Goal: Check status: Check status

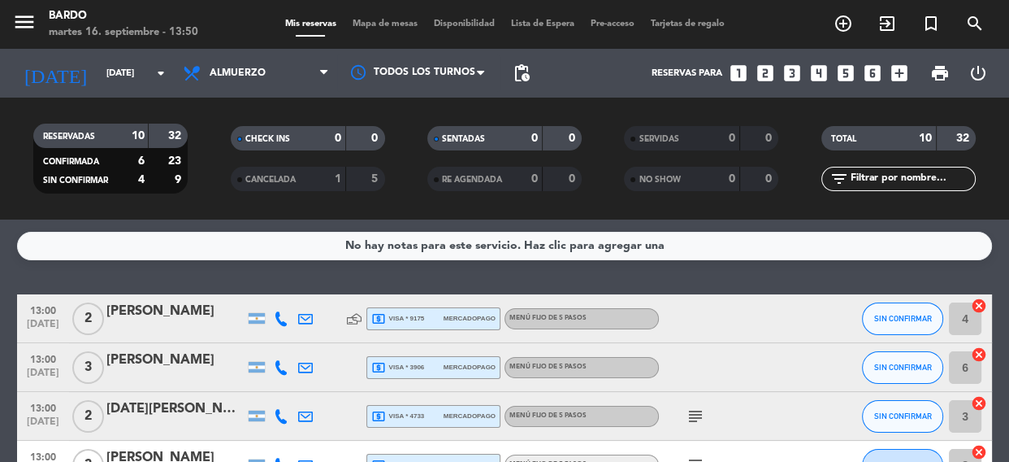
scroll to position [18, 0]
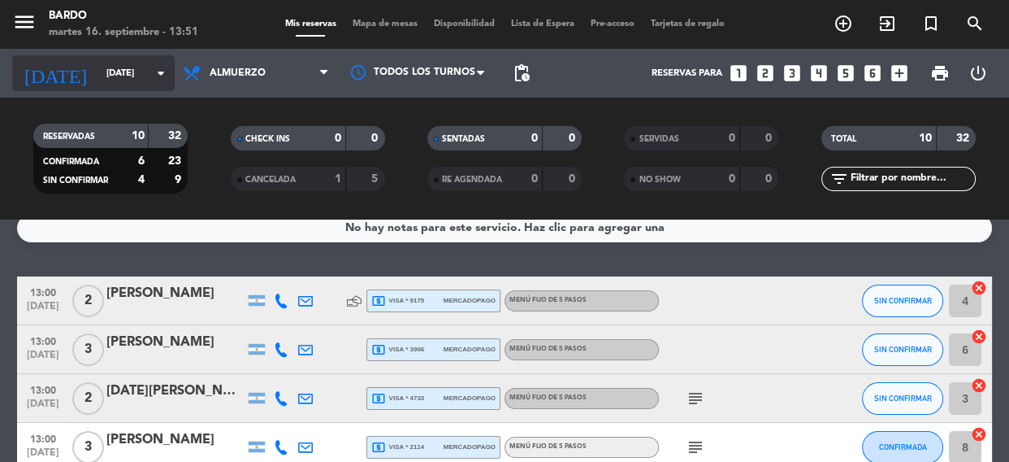
click at [146, 73] on input "[DATE]" at bounding box center [160, 73] width 125 height 27
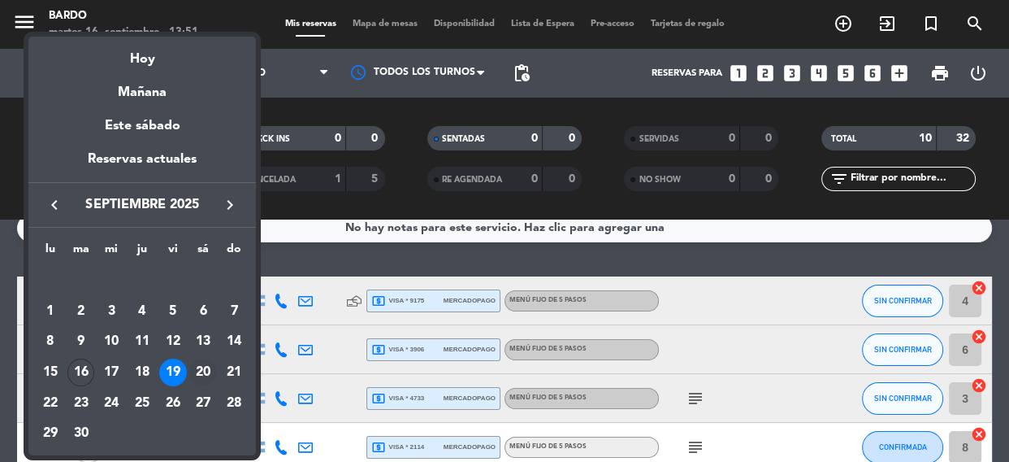
click at [211, 365] on div "20" at bounding box center [203, 372] width 28 height 28
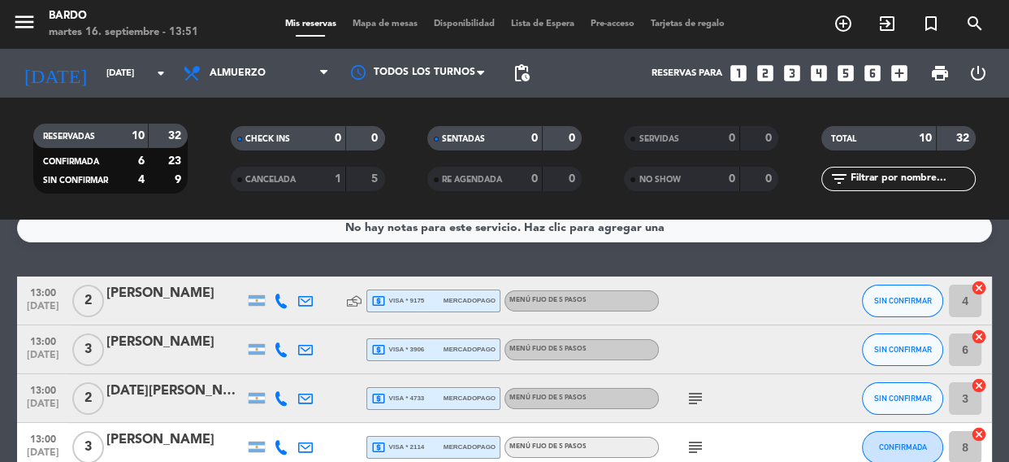
type input "[DATE]"
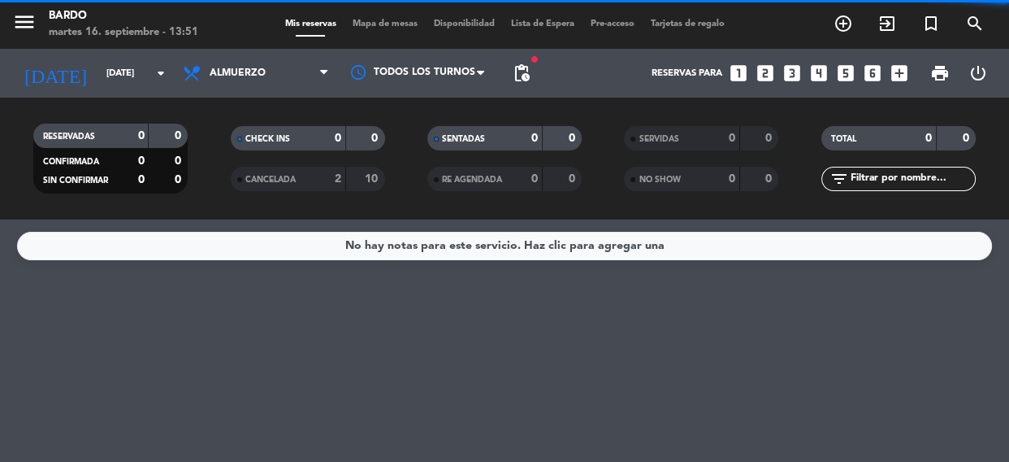
scroll to position [0, 0]
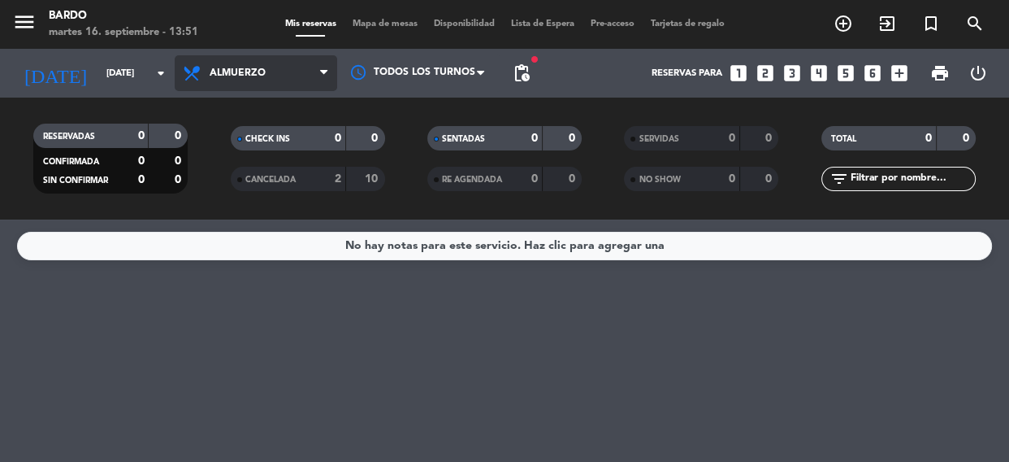
click at [265, 65] on span "Almuerzo" at bounding box center [256, 73] width 163 height 36
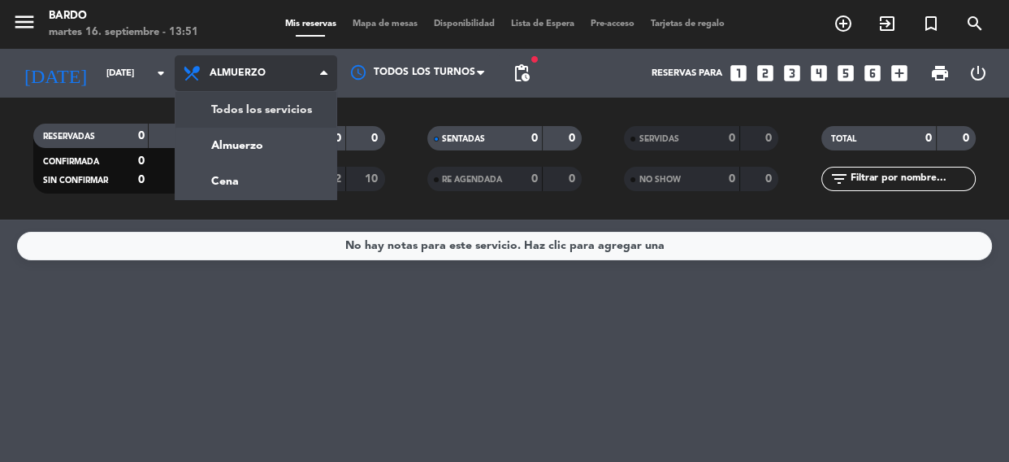
click at [294, 119] on div "menu Bardo [DATE] 16. septiembre - 13:51 Mis reservas Mapa de mesas Disponibili…" at bounding box center [504, 109] width 1009 height 219
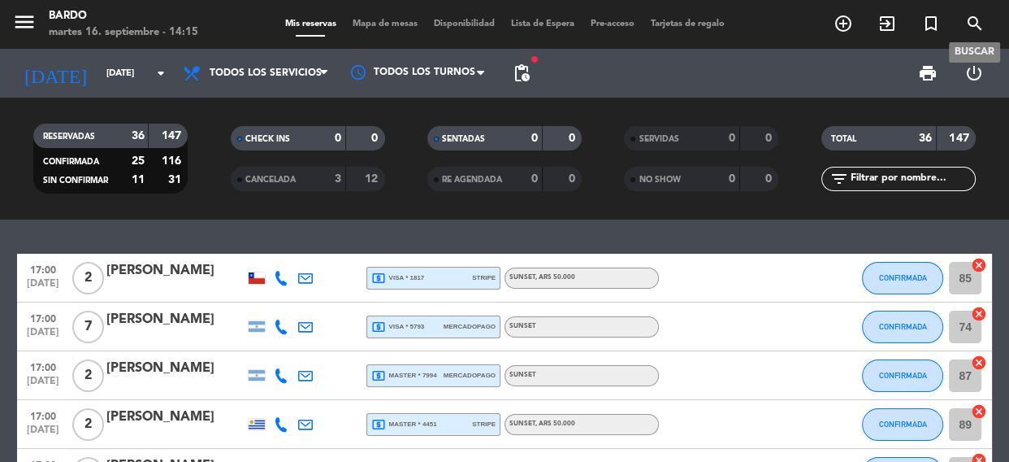
click at [977, 26] on icon "search" at bounding box center [976, 24] width 20 height 20
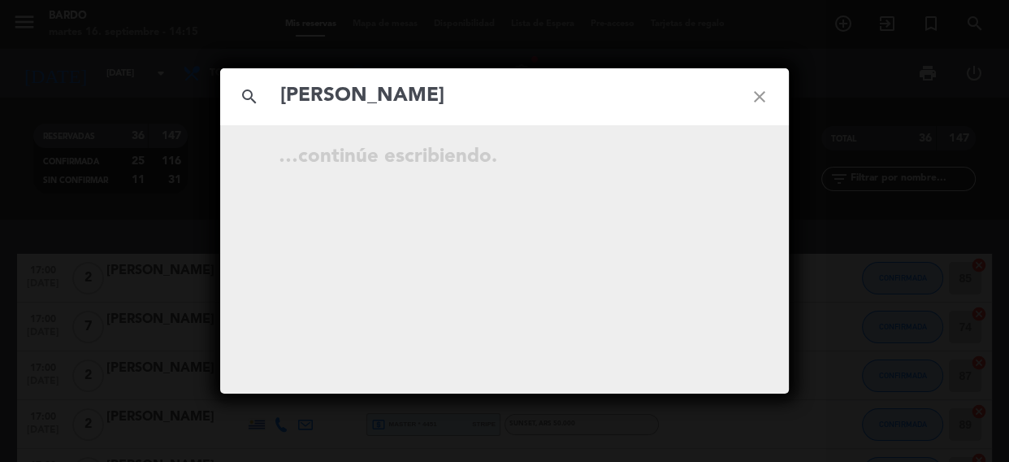
type input "[PERSON_NAME]"
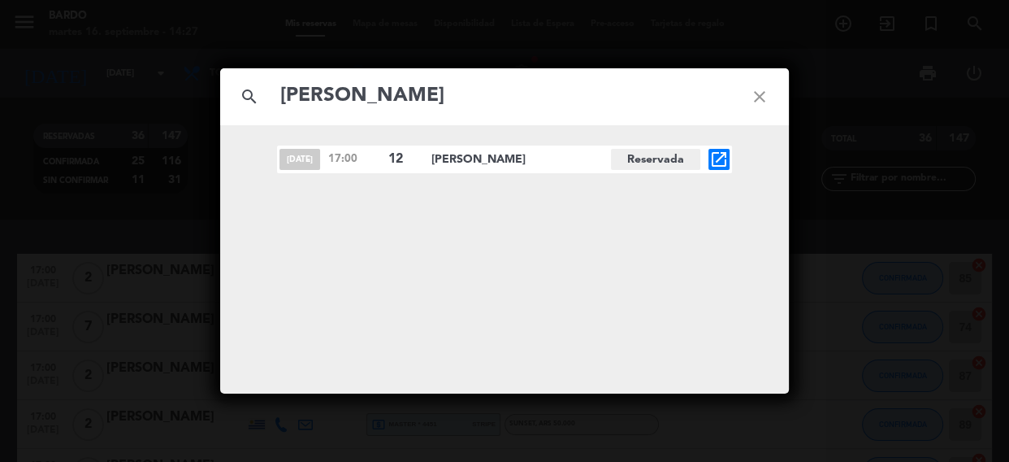
click at [759, 92] on icon "close" at bounding box center [760, 96] width 59 height 59
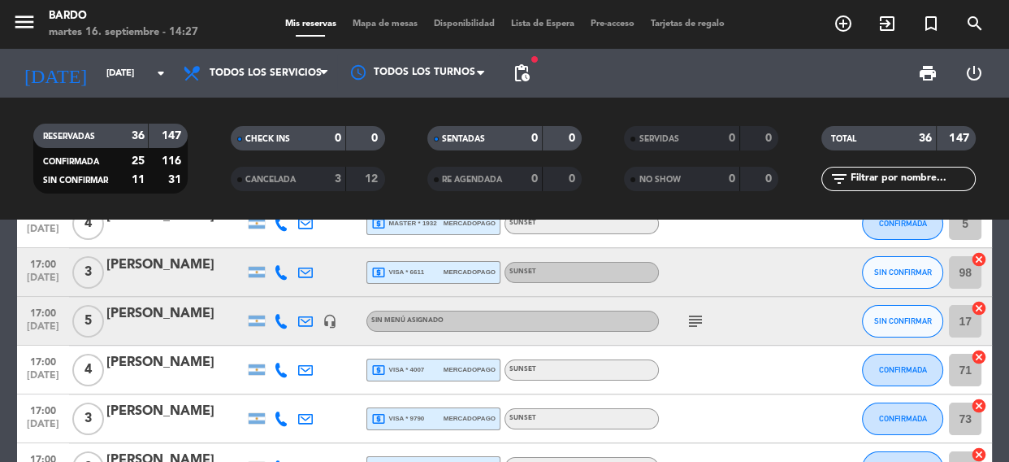
scroll to position [382, 0]
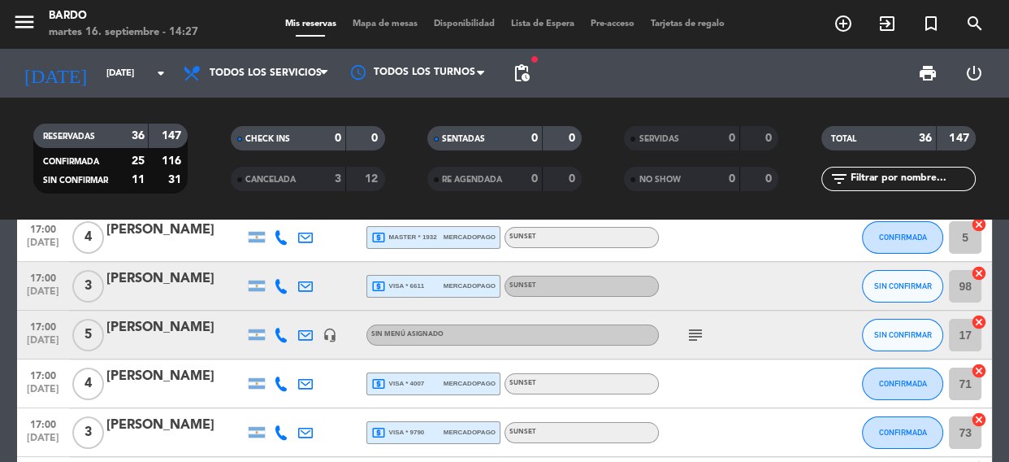
click at [686, 339] on icon "subject" at bounding box center [696, 335] width 20 height 20
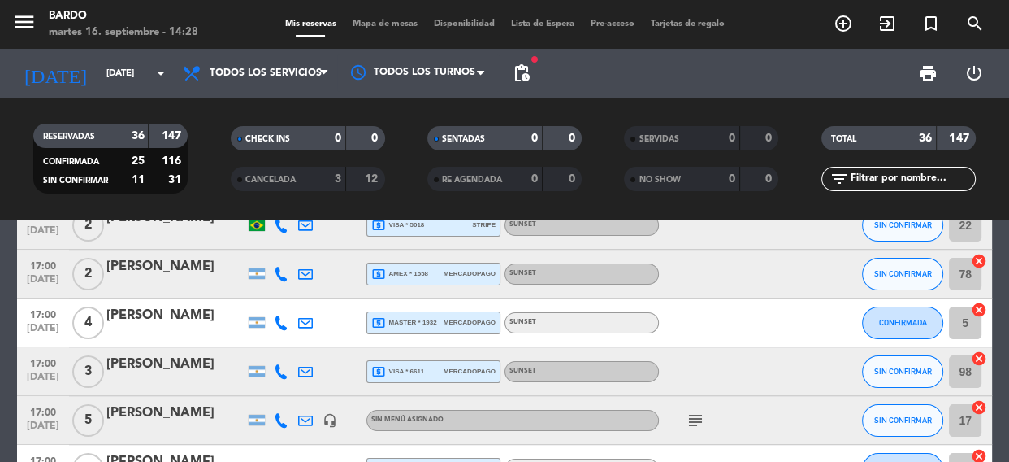
scroll to position [0, 0]
